Goal: Find specific page/section: Find specific page/section

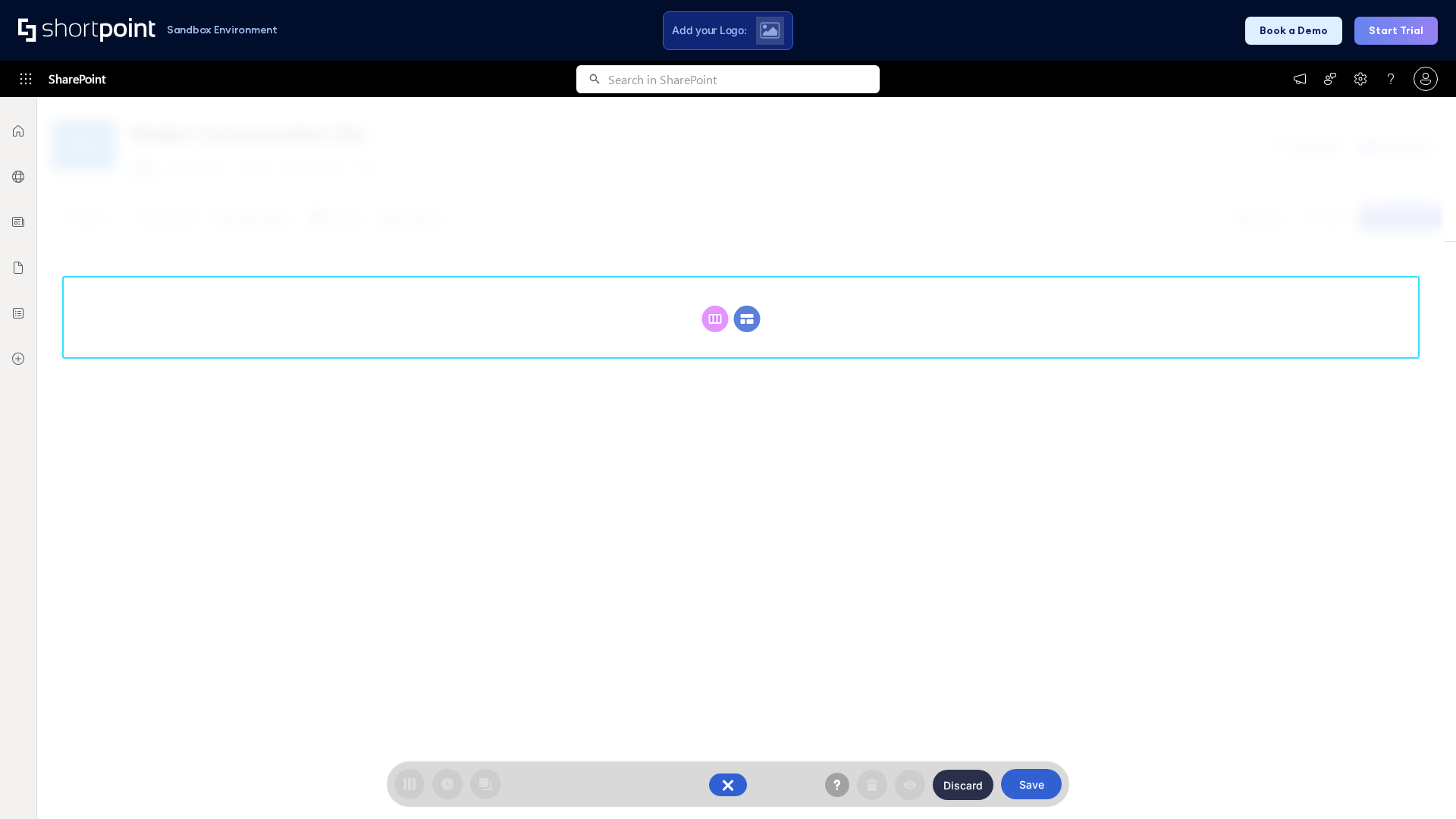
click at [747, 318] on circle at bounding box center [747, 318] width 27 height 27
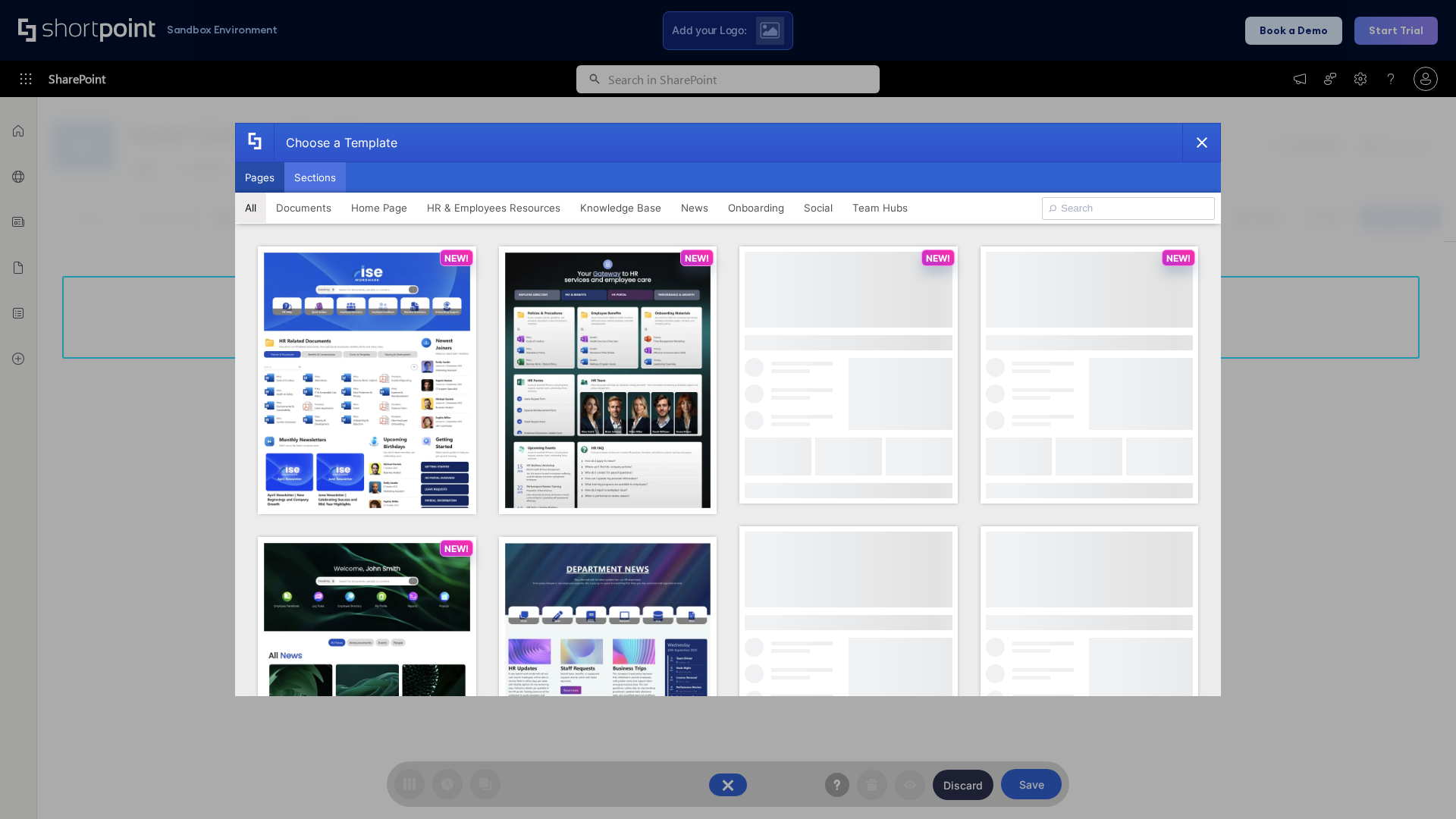
click at [315, 178] on button "Sections" at bounding box center [315, 178] width 62 height 30
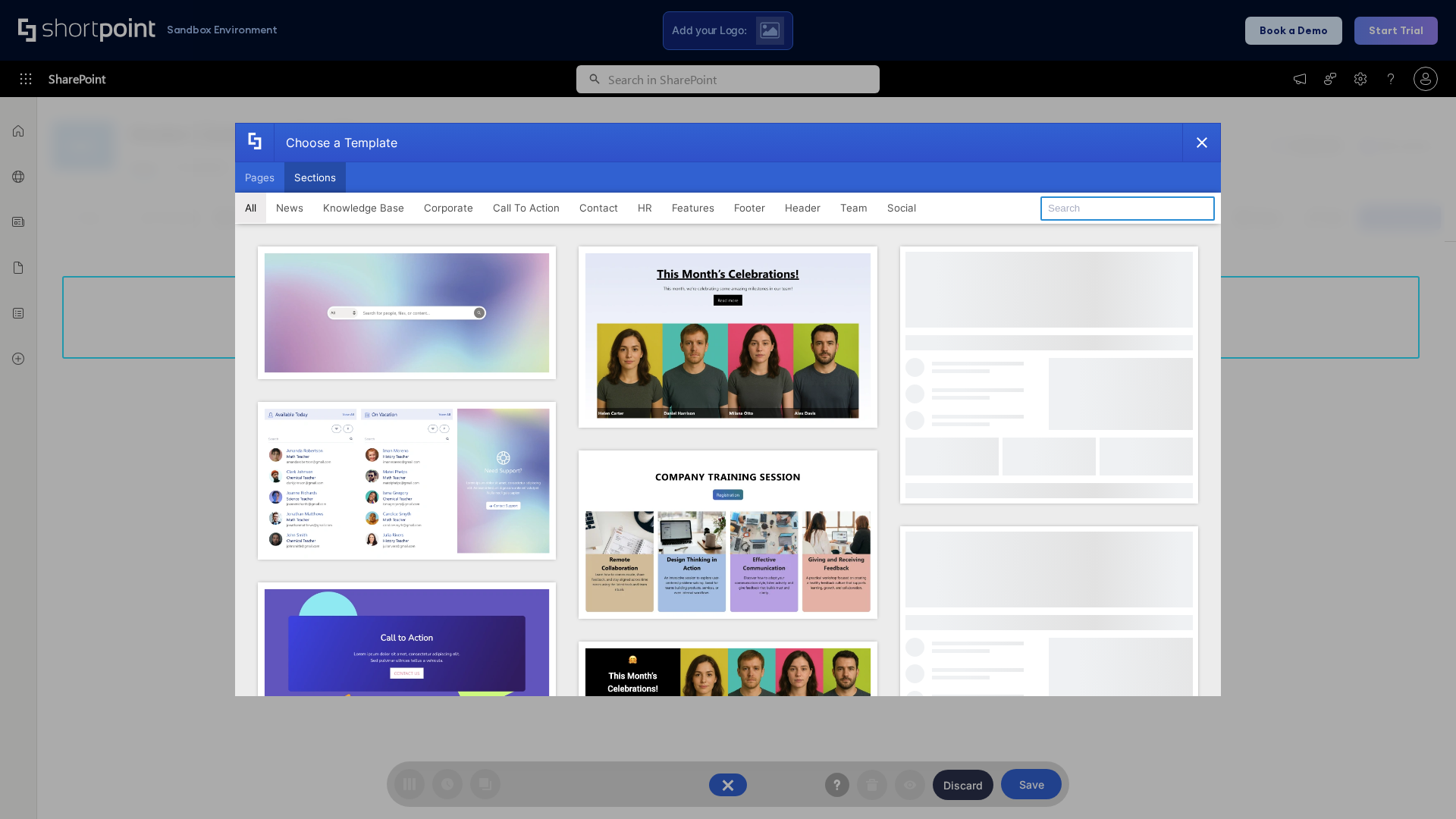
type input "Contact Us 2"
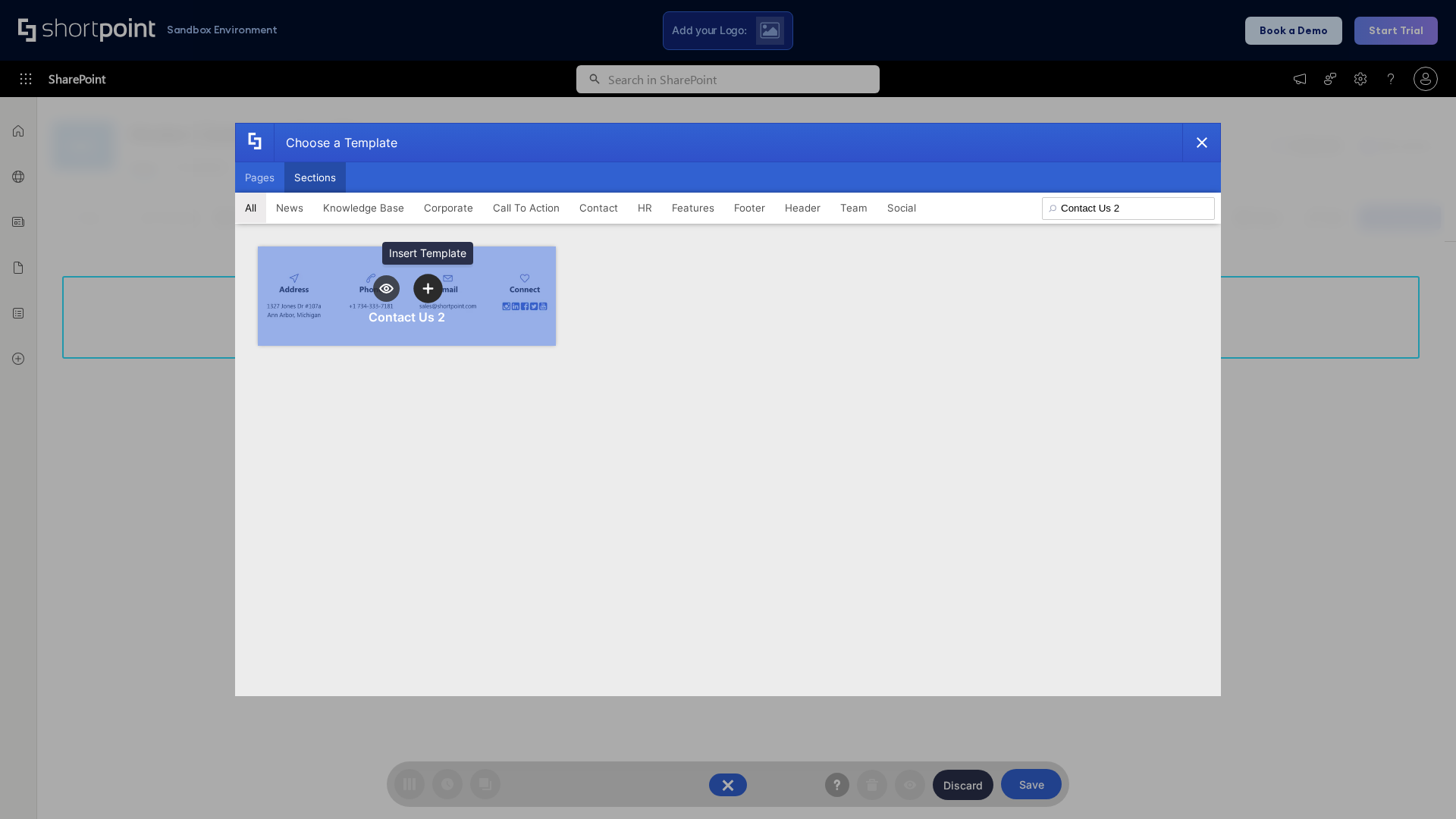
click at [428, 288] on icon "template selector" at bounding box center [428, 288] width 11 height 11
